Goal: Information Seeking & Learning: Check status

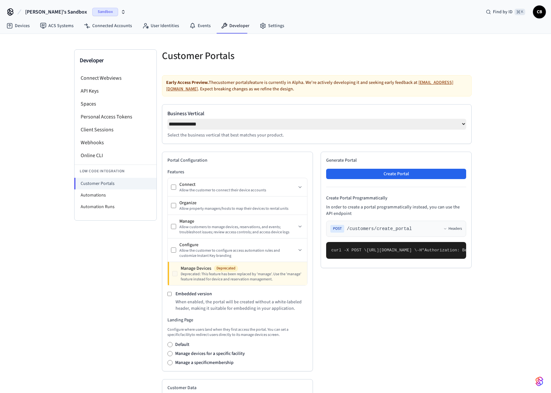
select select "**********"
click at [43, 12] on span "[PERSON_NAME]'s Sandbox" at bounding box center [56, 12] width 62 height 8
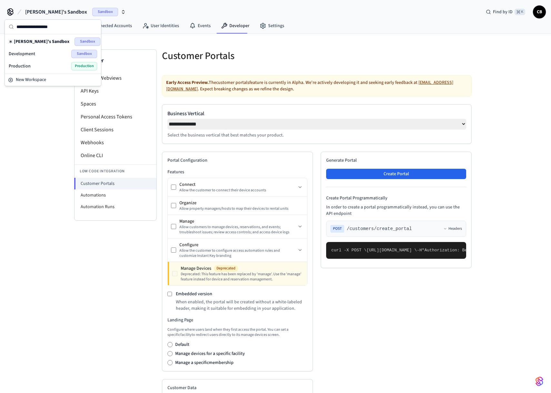
click at [13, 10] on icon at bounding box center [10, 11] width 5 height 5
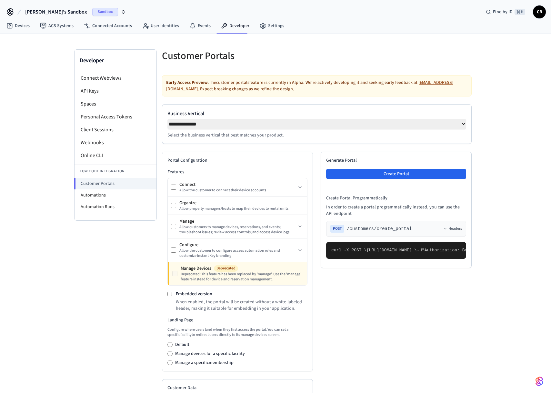
click at [12, 10] on icon at bounding box center [10, 12] width 10 height 10
click at [121, 12] on icon "button" at bounding box center [123, 11] width 5 height 5
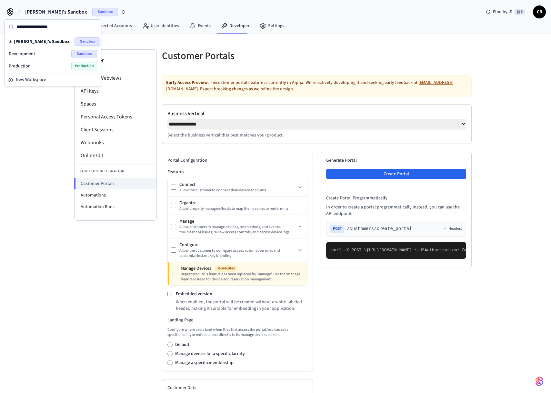
click at [54, 186] on div "**********" at bounding box center [275, 284] width 551 height 501
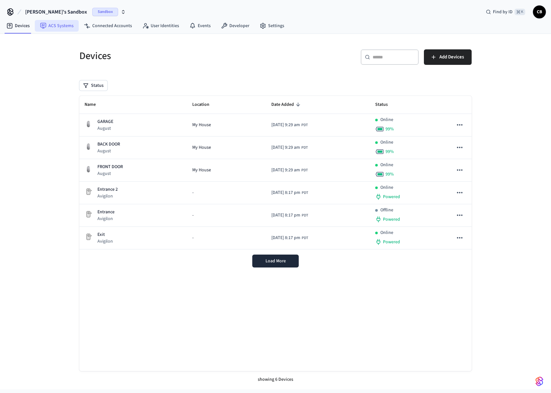
click at [49, 22] on link "ACS Systems" at bounding box center [57, 26] width 44 height 12
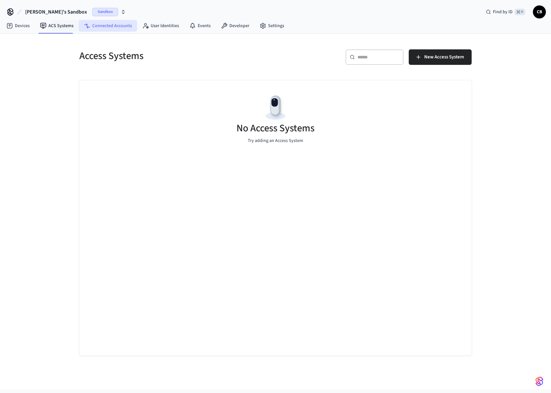
click at [80, 22] on link "Connected Accounts" at bounding box center [108, 26] width 58 height 12
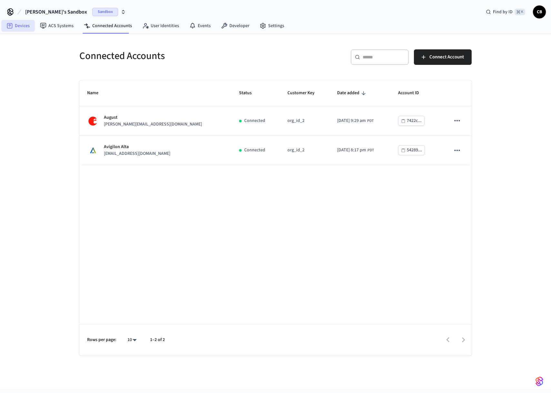
click at [26, 25] on link "Devices" at bounding box center [18, 26] width 34 height 12
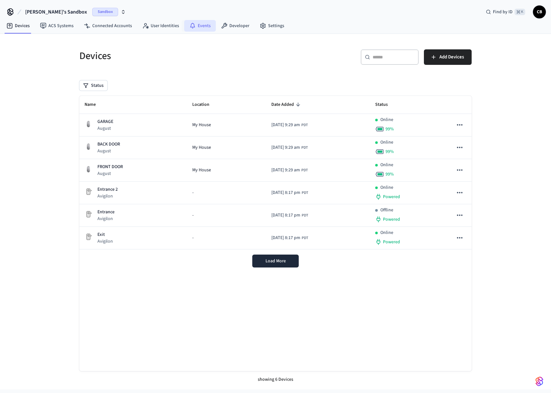
click at [194, 30] on link "Events" at bounding box center [200, 26] width 32 height 12
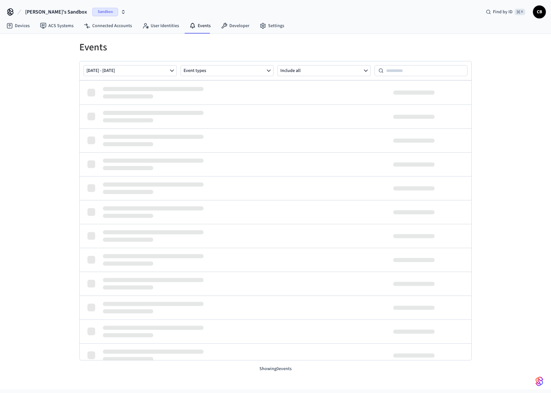
click at [58, 13] on span "[PERSON_NAME]'s Sandbox" at bounding box center [56, 12] width 62 height 8
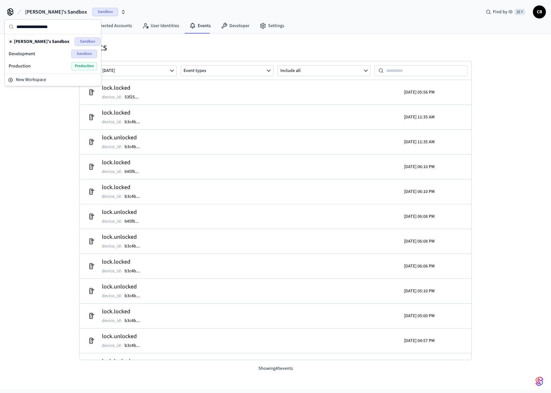
click at [163, 39] on div "Events Oct 08 2025 - Oct 15 2025 Event types Include all lock.locked device_id …" at bounding box center [275, 203] width 413 height 338
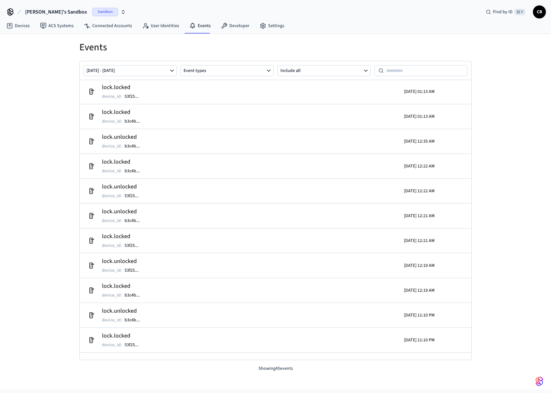
scroll to position [859, 0]
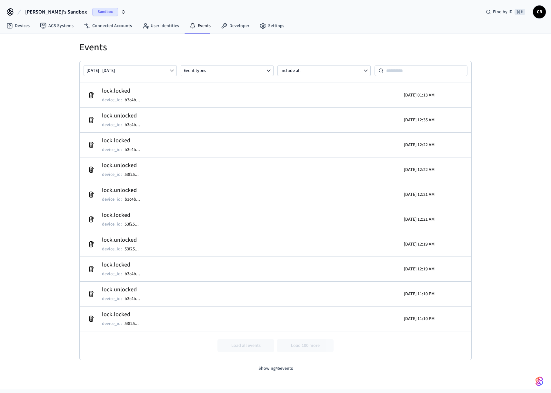
click at [275, 381] on div "Events Oct 08 2025 - Oct 15 2025 Event types Include all lock.unlocked device_i…" at bounding box center [275, 212] width 551 height 356
click at [275, 371] on p "Showing 45 events" at bounding box center [275, 368] width 393 height 7
click at [271, 372] on div "Events Oct 08 2025 - Oct 15 2025 Event types Include all lock.unlocked device_i…" at bounding box center [275, 212] width 551 height 356
click at [92, 12] on span "Sandbox" at bounding box center [105, 12] width 26 height 8
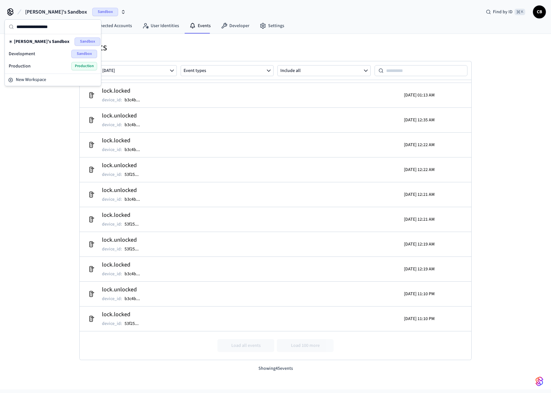
click at [51, 54] on div "Development Sandbox" at bounding box center [53, 54] width 88 height 8
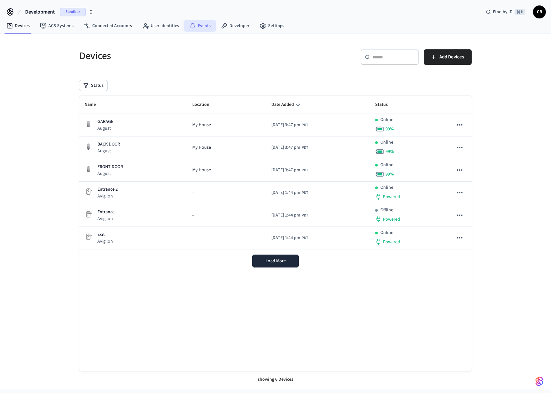
click at [210, 28] on link "Events" at bounding box center [200, 26] width 32 height 12
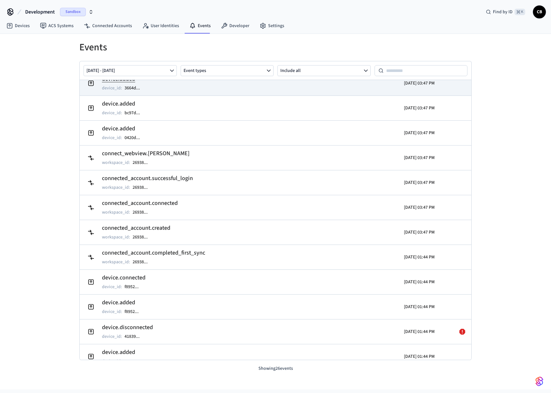
scroll to position [109, 0]
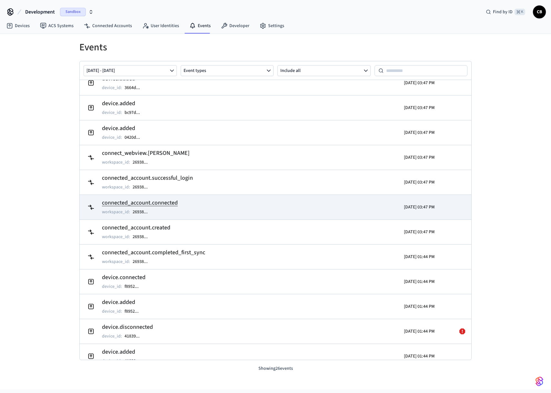
click at [181, 199] on td "connected_account.connected workspace_id : 26938 ..." at bounding box center [212, 207] width 254 height 18
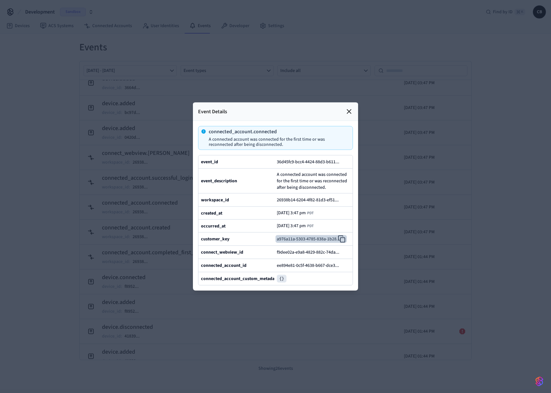
click at [345, 240] on icon at bounding box center [342, 239] width 8 height 8
click at [152, 159] on div at bounding box center [275, 196] width 551 height 393
click at [345, 116] on div "Event Details" at bounding box center [275, 112] width 165 height 18
click at [361, 115] on div at bounding box center [275, 196] width 551 height 393
click at [353, 114] on div "Event Details" at bounding box center [275, 112] width 165 height 18
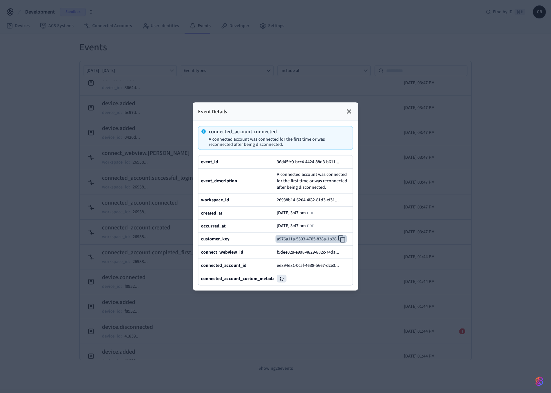
click at [350, 109] on icon at bounding box center [349, 112] width 8 height 8
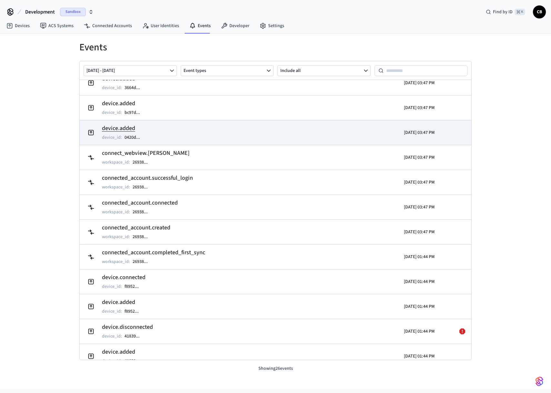
click at [141, 128] on h2 "device.added" at bounding box center [124, 128] width 45 height 9
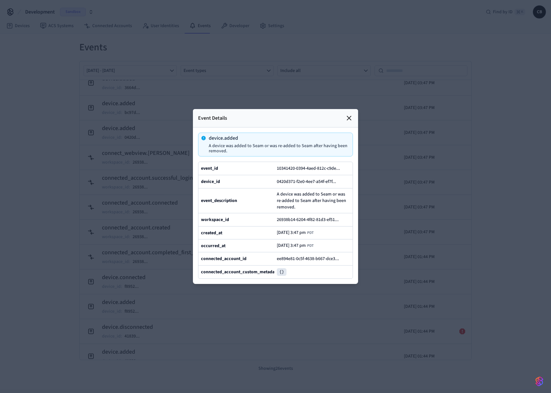
click at [52, 227] on div at bounding box center [275, 196] width 551 height 393
click at [342, 119] on div "Event Details" at bounding box center [275, 118] width 165 height 18
click at [350, 119] on icon at bounding box center [349, 118] width 4 height 4
